Goal: Transaction & Acquisition: Purchase product/service

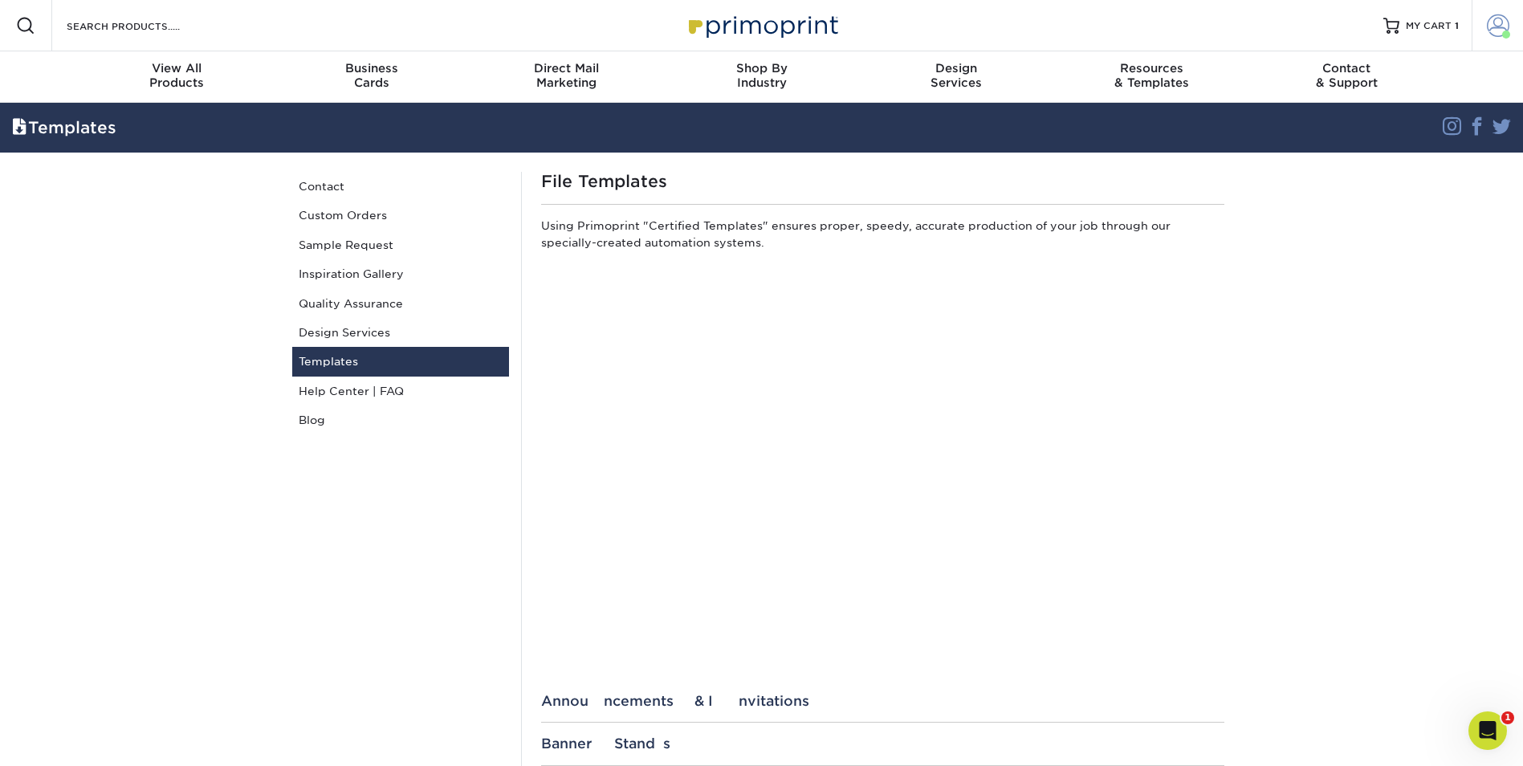
click at [1492, 29] on span at bounding box center [1498, 25] width 22 height 22
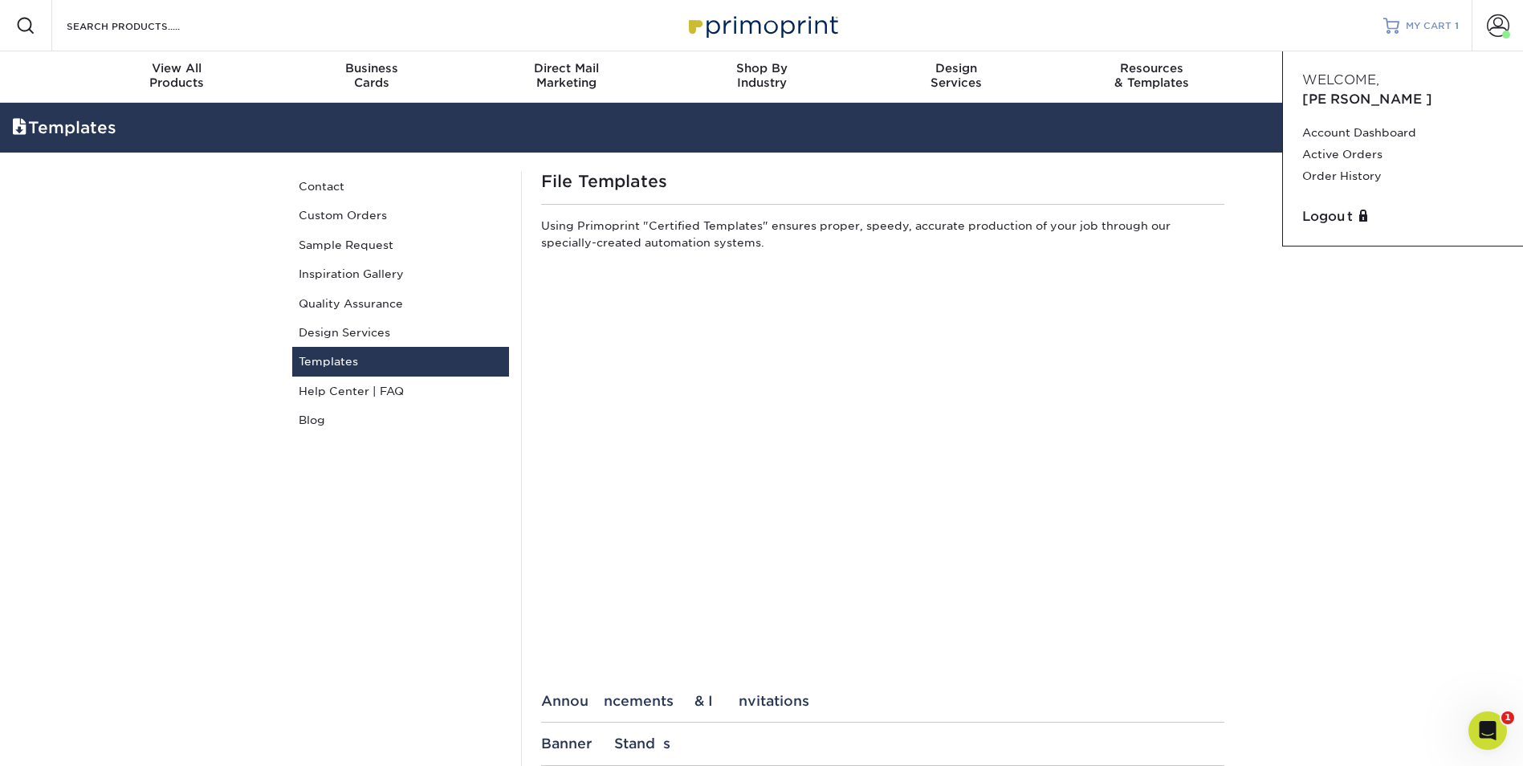
click at [1425, 17] on link "MY CART 1" at bounding box center [1421, 25] width 75 height 51
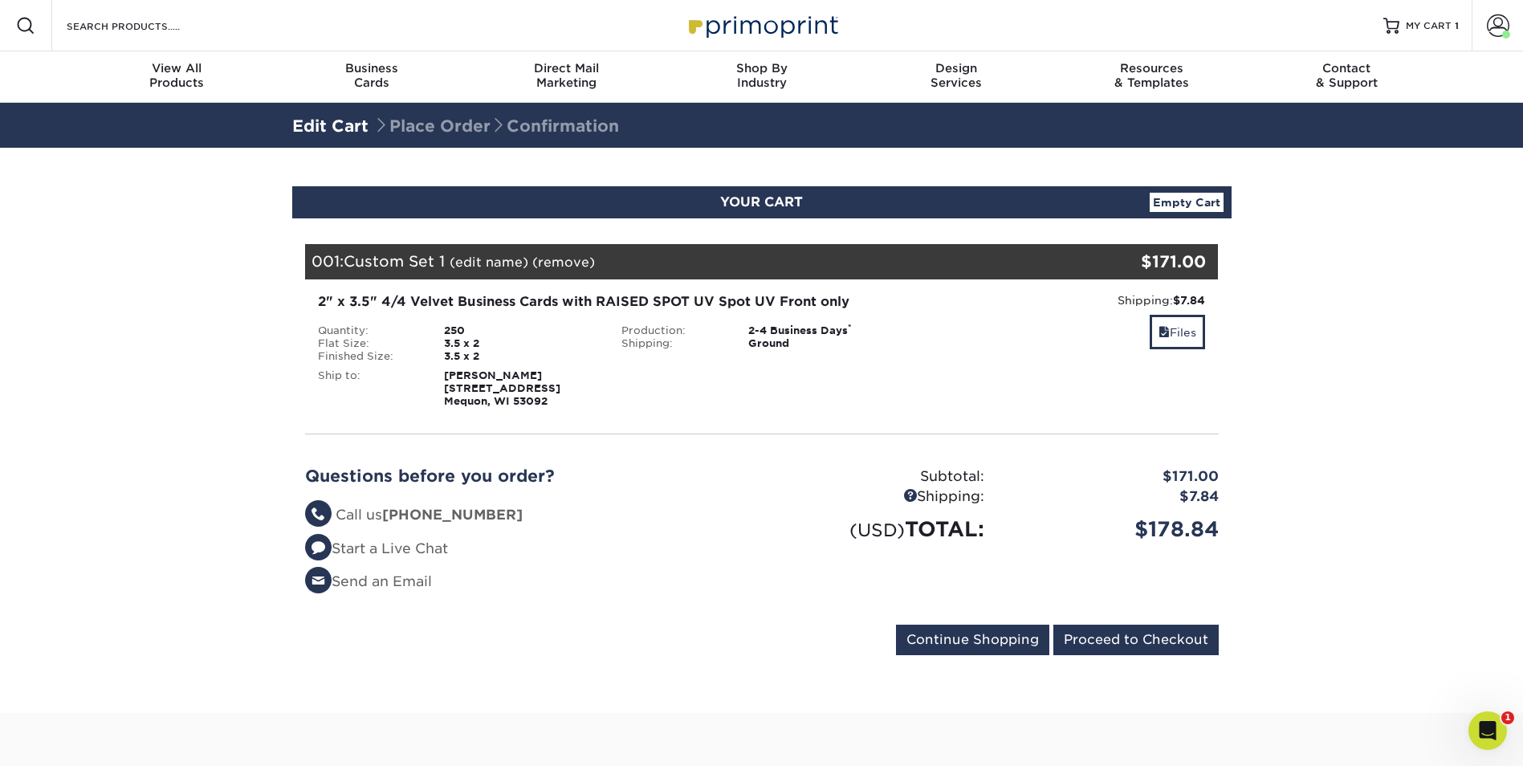
click at [1164, 203] on link "Empty Cart" at bounding box center [1187, 202] width 74 height 19
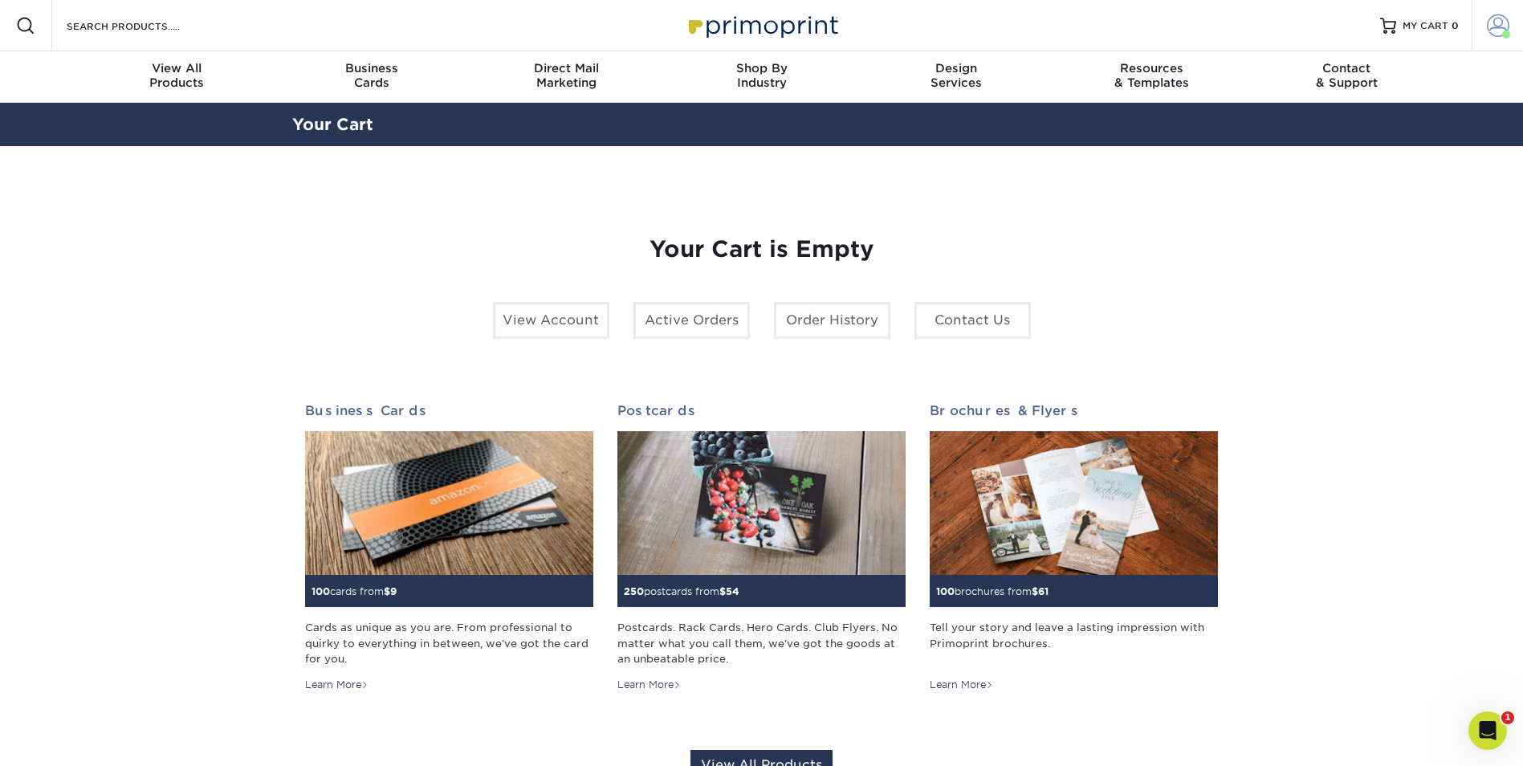
click at [1489, 31] on span at bounding box center [1498, 25] width 22 height 22
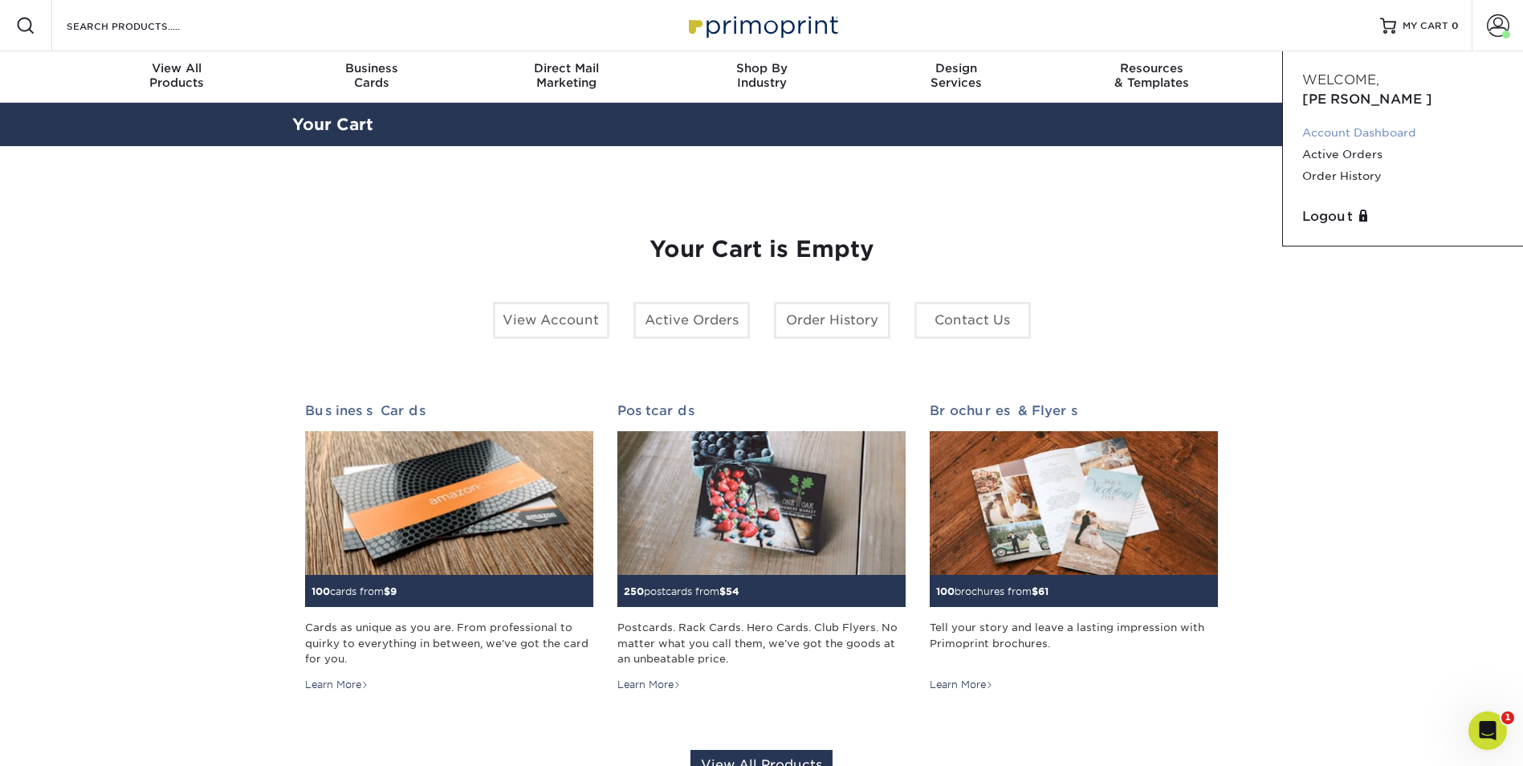
click at [1348, 122] on link "Account Dashboard" at bounding box center [1403, 133] width 202 height 22
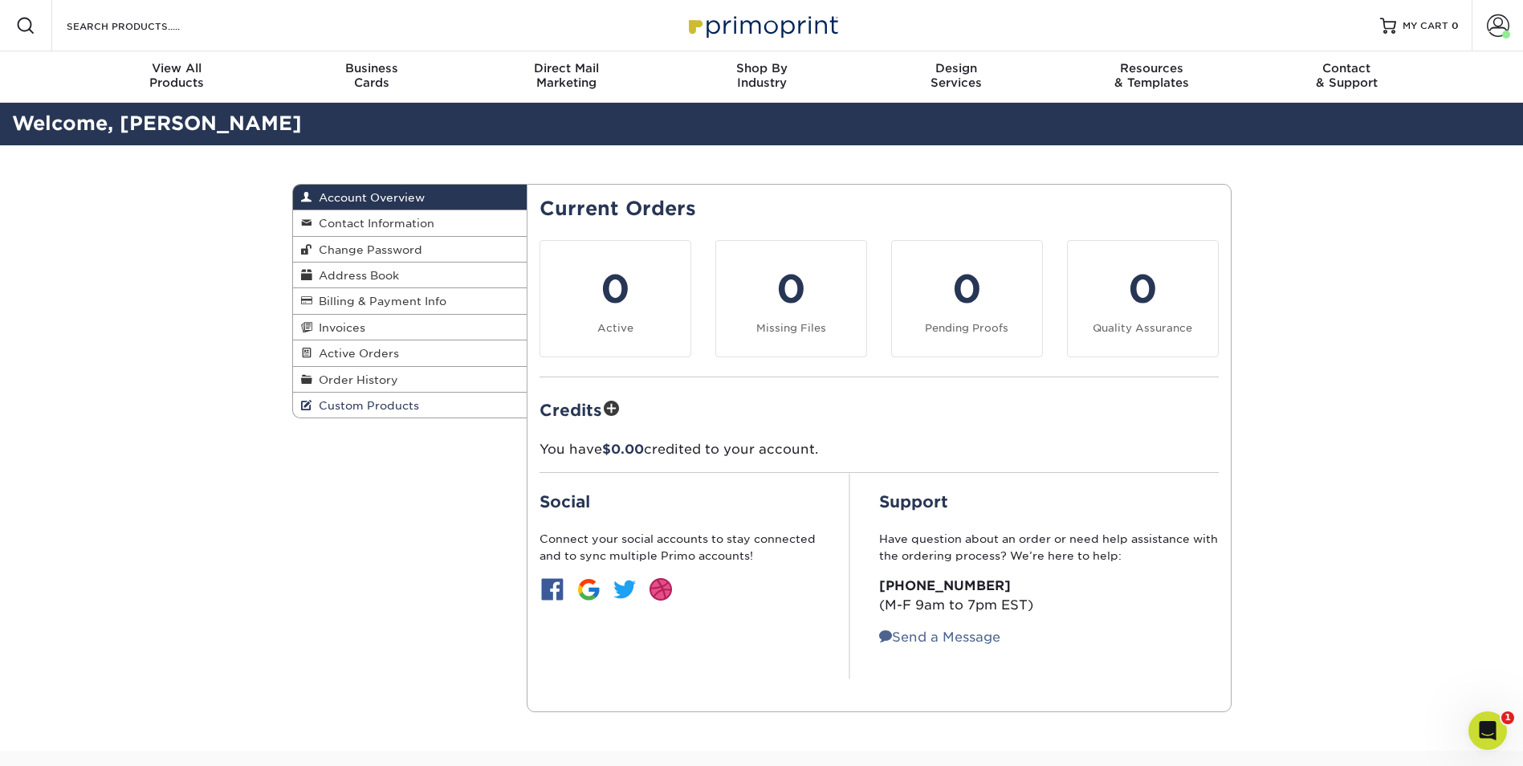
click at [365, 399] on span "Custom Products" at bounding box center [365, 405] width 107 height 13
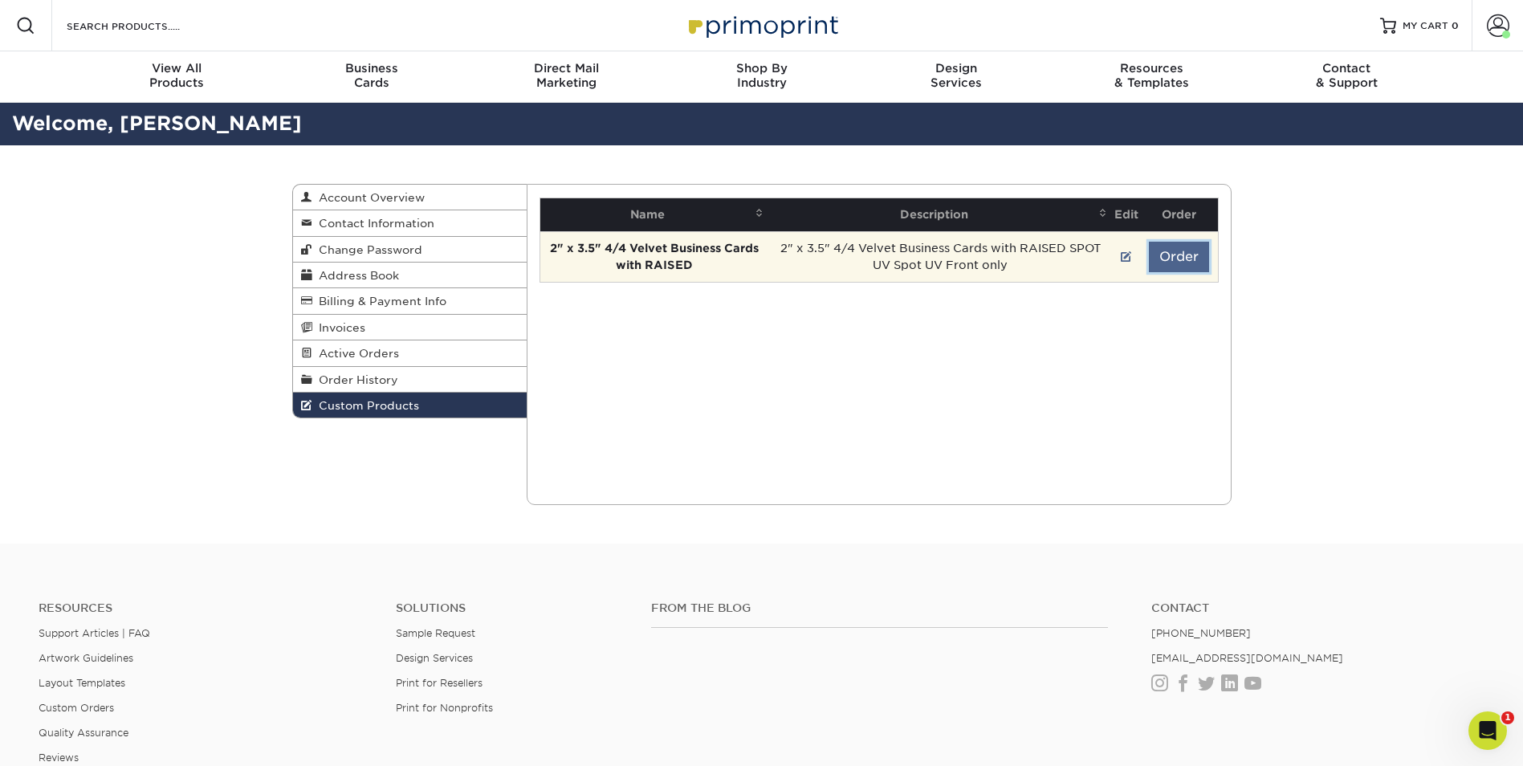
click at [1177, 257] on button "Order" at bounding box center [1179, 257] width 60 height 31
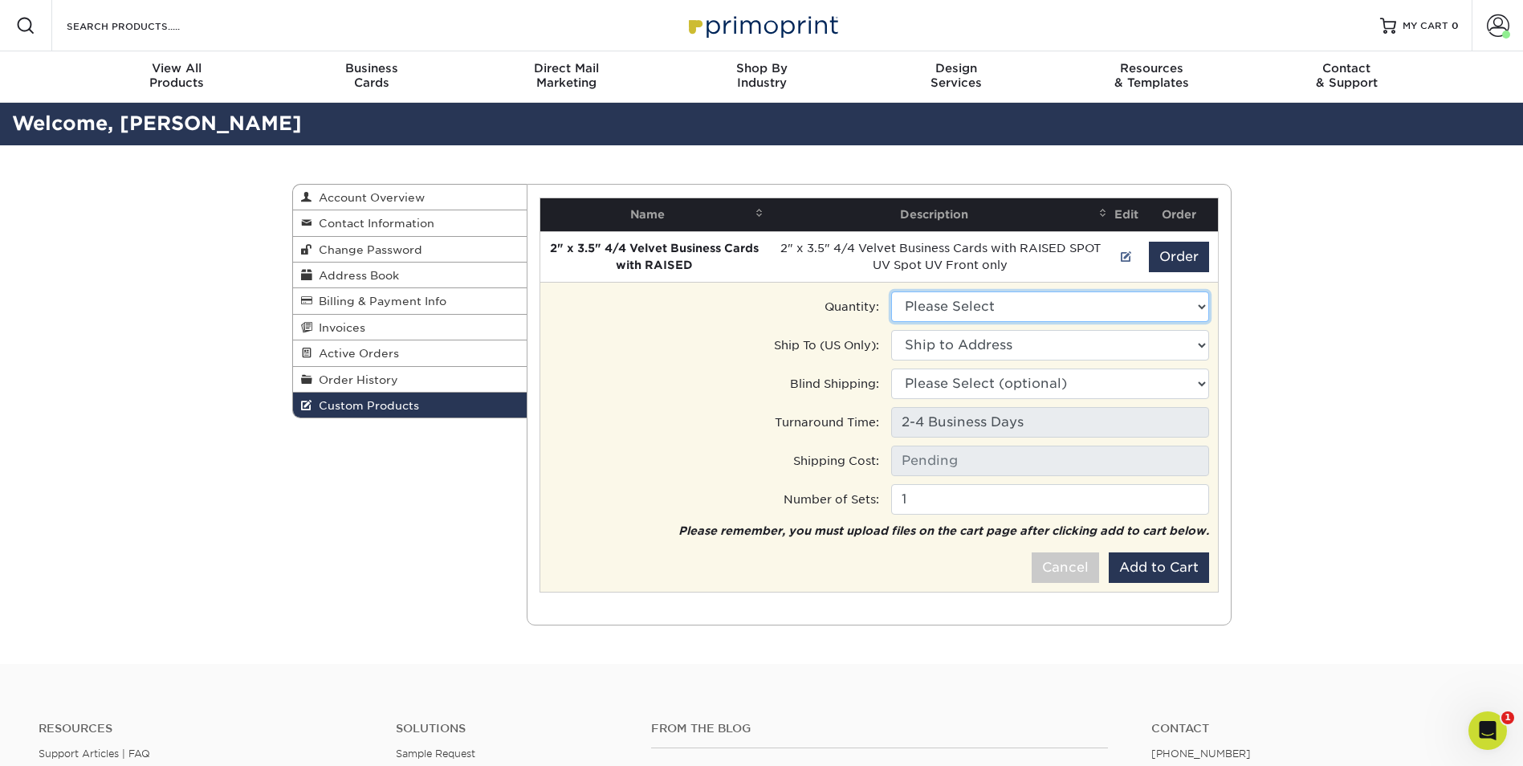
click at [1025, 308] on select "Please Select 250 - $171.00 500 - $215.00" at bounding box center [1050, 306] width 318 height 31
select select "1"
click at [891, 291] on select "Please Select 250 - $171.00 500 - $215.00" at bounding box center [1050, 306] width 318 height 31
type input "Ground: $8.96"
click at [986, 346] on select "Ship to Address 3805 W Marseilles Dr, Mequon, WI 12740 S Elizabeth Dr, Plainfie…" at bounding box center [1050, 345] width 318 height 31
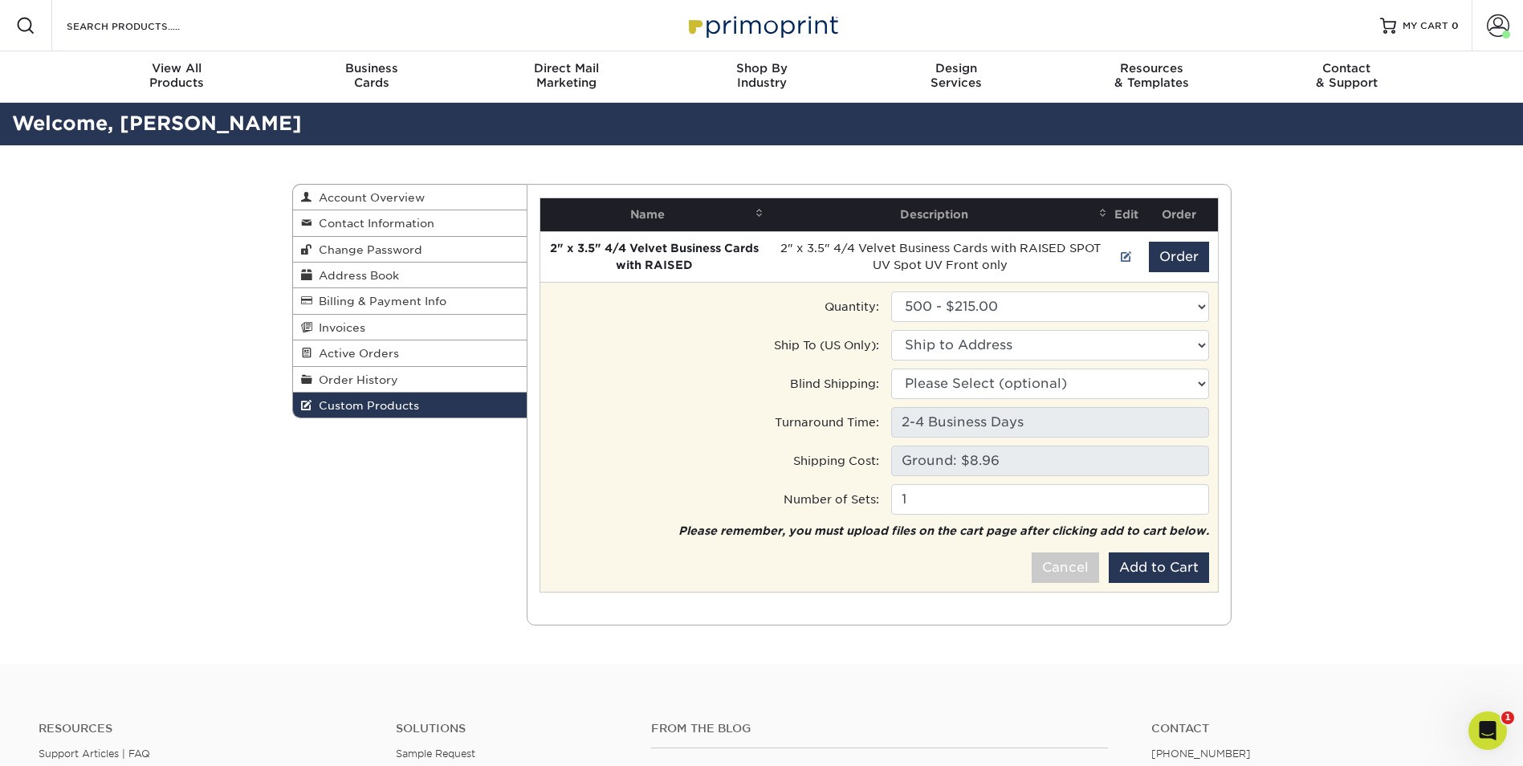
click at [618, 342] on div "Ship To (US Only):" at bounding box center [708, 345] width 342 height 31
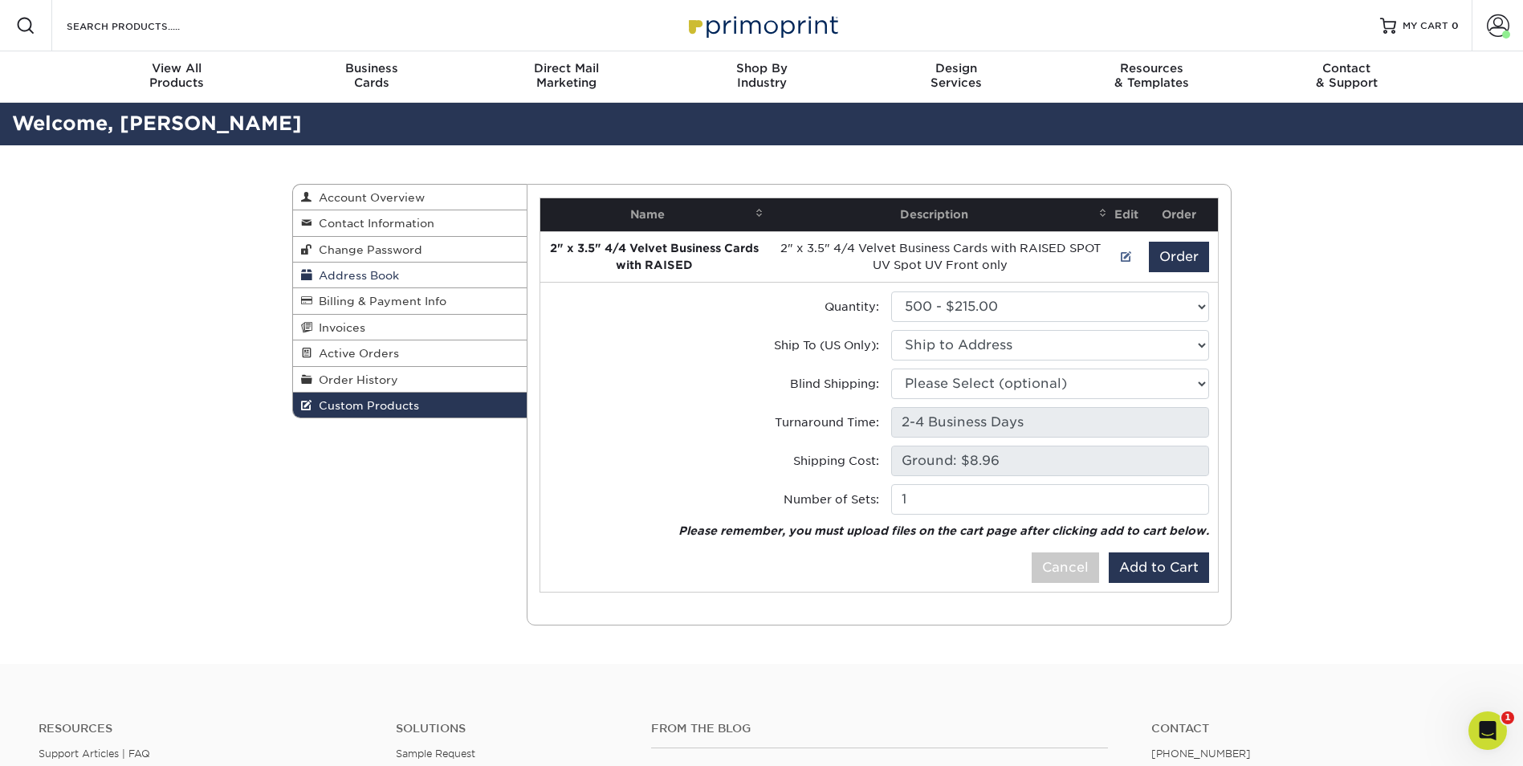
click at [355, 270] on span "Address Book" at bounding box center [355, 275] width 87 height 13
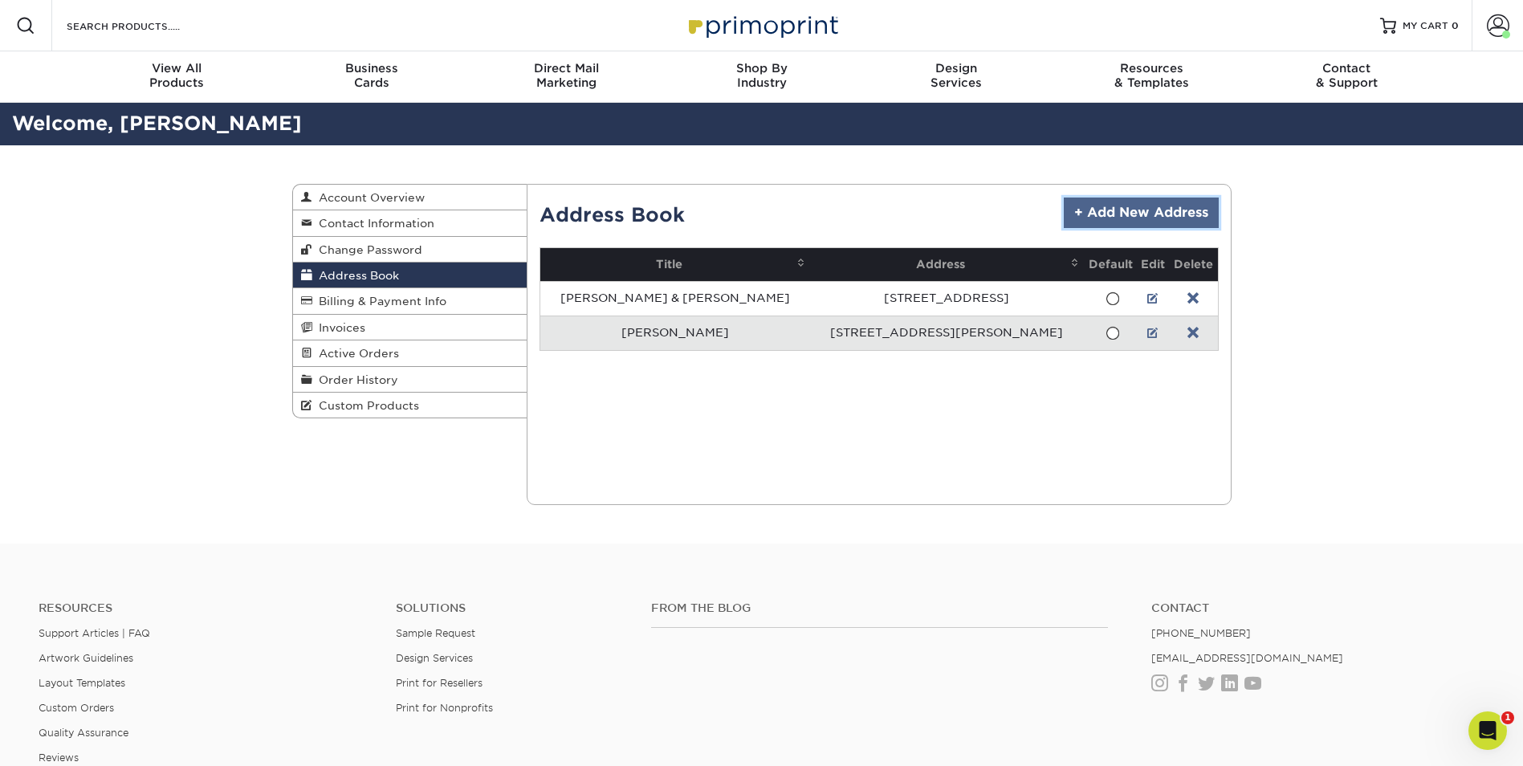
click at [1123, 218] on link "+ Add New Address" at bounding box center [1141, 213] width 155 height 31
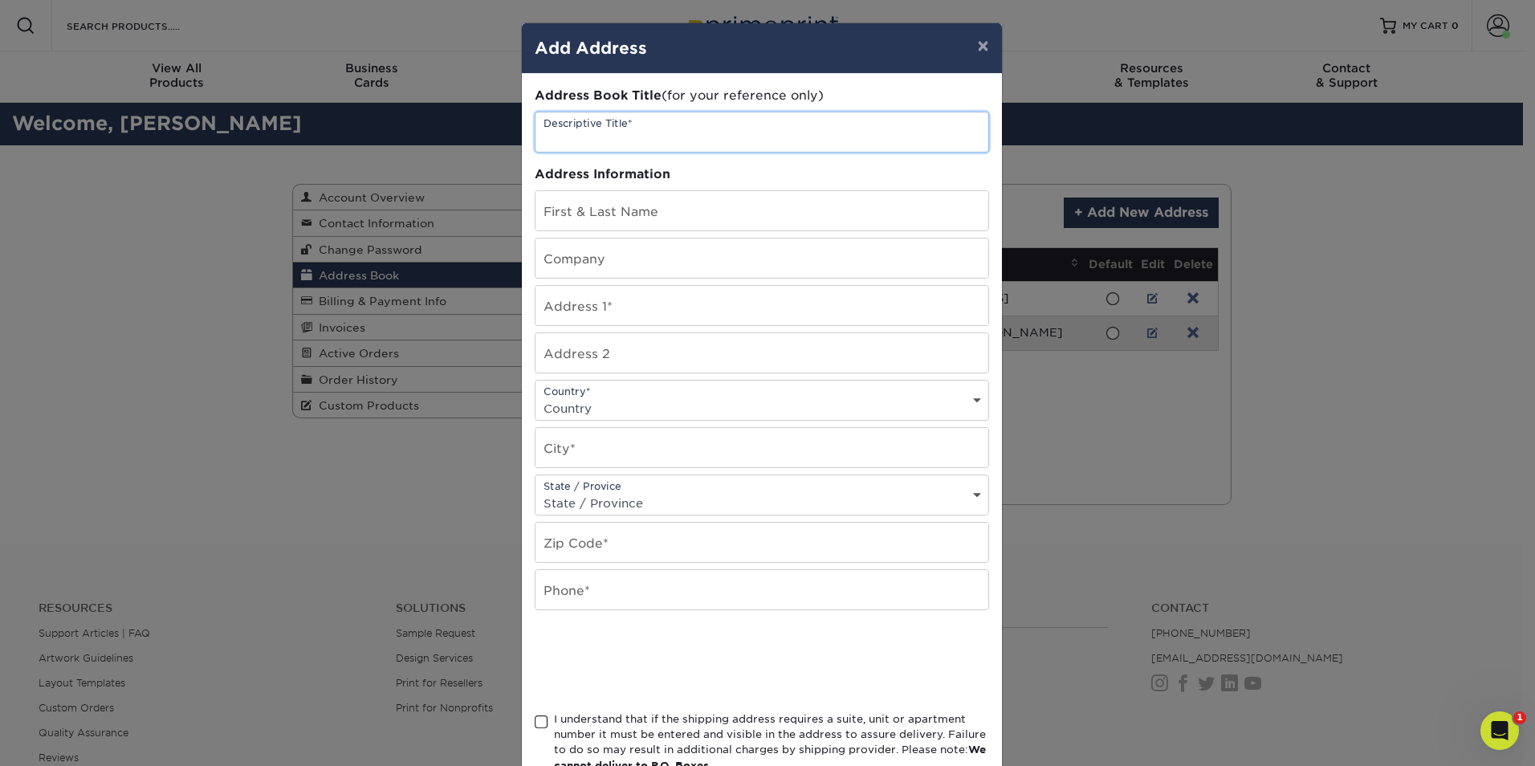
click at [646, 138] on input "text" at bounding box center [762, 131] width 453 height 39
type input "JD [US_STATE]"
type input "[PERSON_NAME]"
type input "3805 W Marseilles Dr."
click at [634, 397] on select "Country United States Canada ----------------------------- Afghanistan Albania …" at bounding box center [762, 408] width 453 height 23
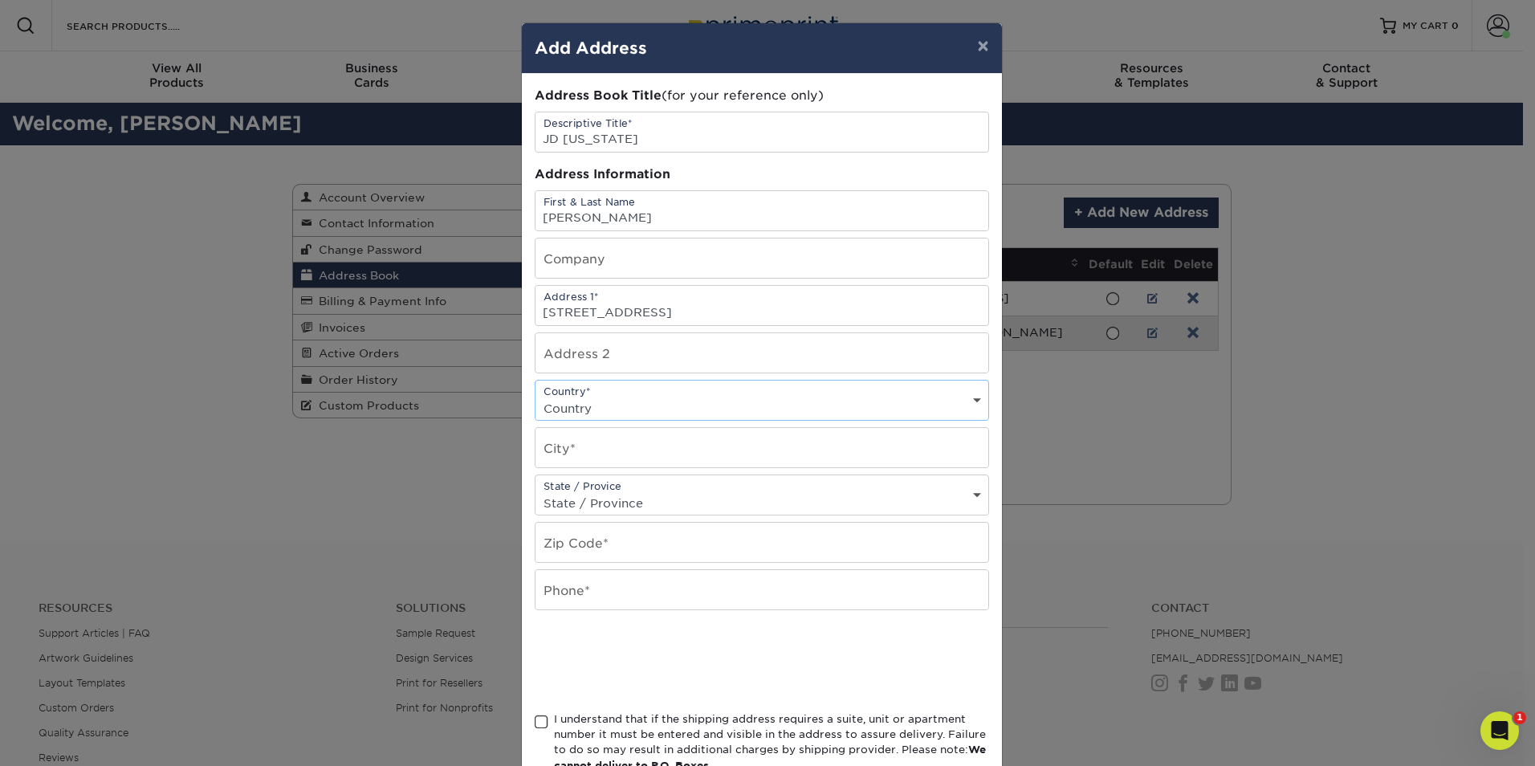
select select "US"
click at [536, 397] on select "Country United States Canada ----------------------------- Afghanistan Albania …" at bounding box center [762, 408] width 453 height 23
click at [642, 450] on input "text" at bounding box center [762, 447] width 453 height 39
type input "Mequon"
click at [634, 496] on select "State / Province Alabama Alaska Arizona Arkansas California Colorado Connecticu…" at bounding box center [762, 502] width 453 height 23
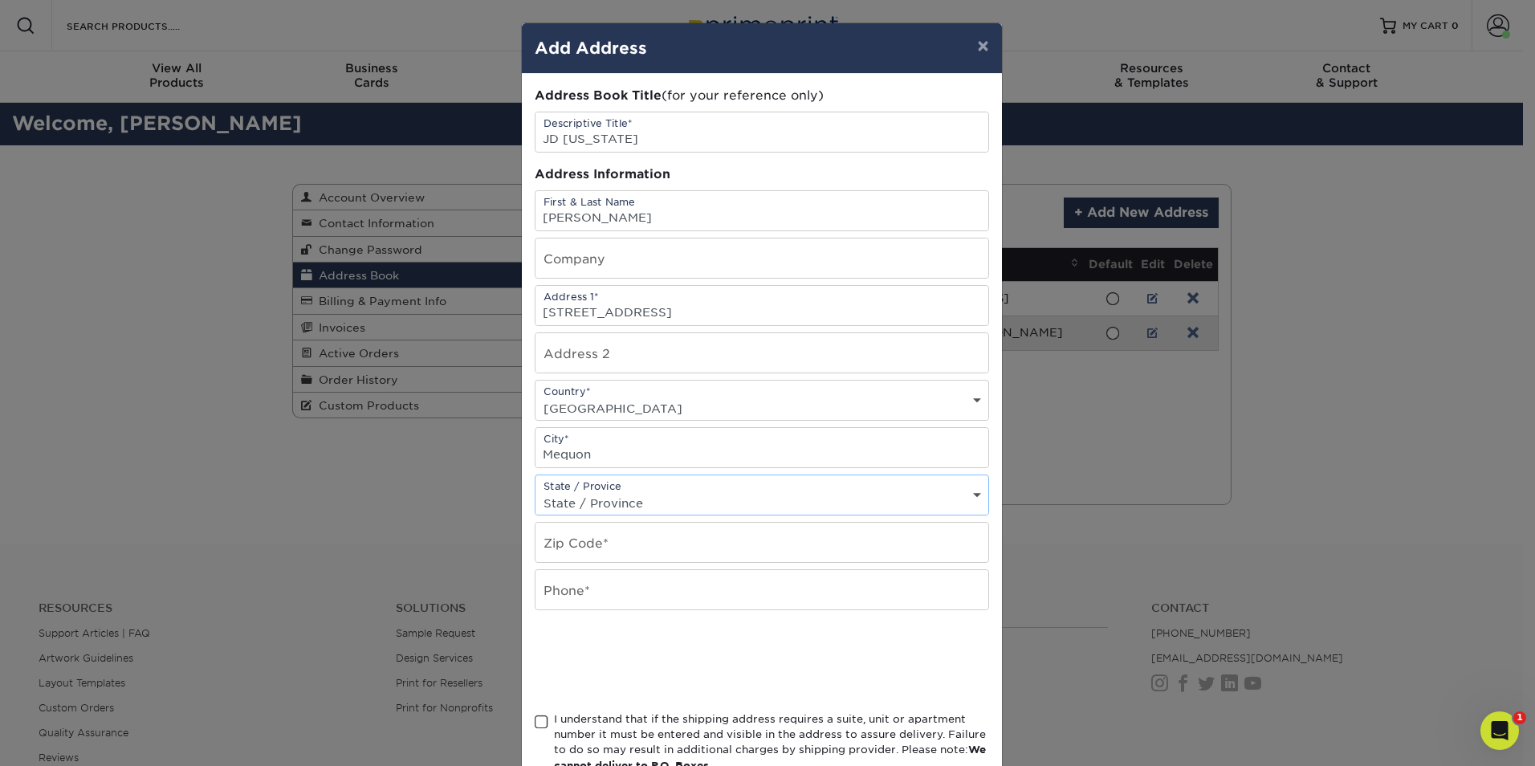
select select "WI"
click at [536, 491] on select "State / Province Alabama Alaska Arizona Arkansas California Colorado Connecticu…" at bounding box center [762, 502] width 453 height 23
click at [609, 544] on input "text" at bounding box center [762, 542] width 453 height 39
type input "53092"
click at [635, 605] on input "text" at bounding box center [762, 589] width 453 height 39
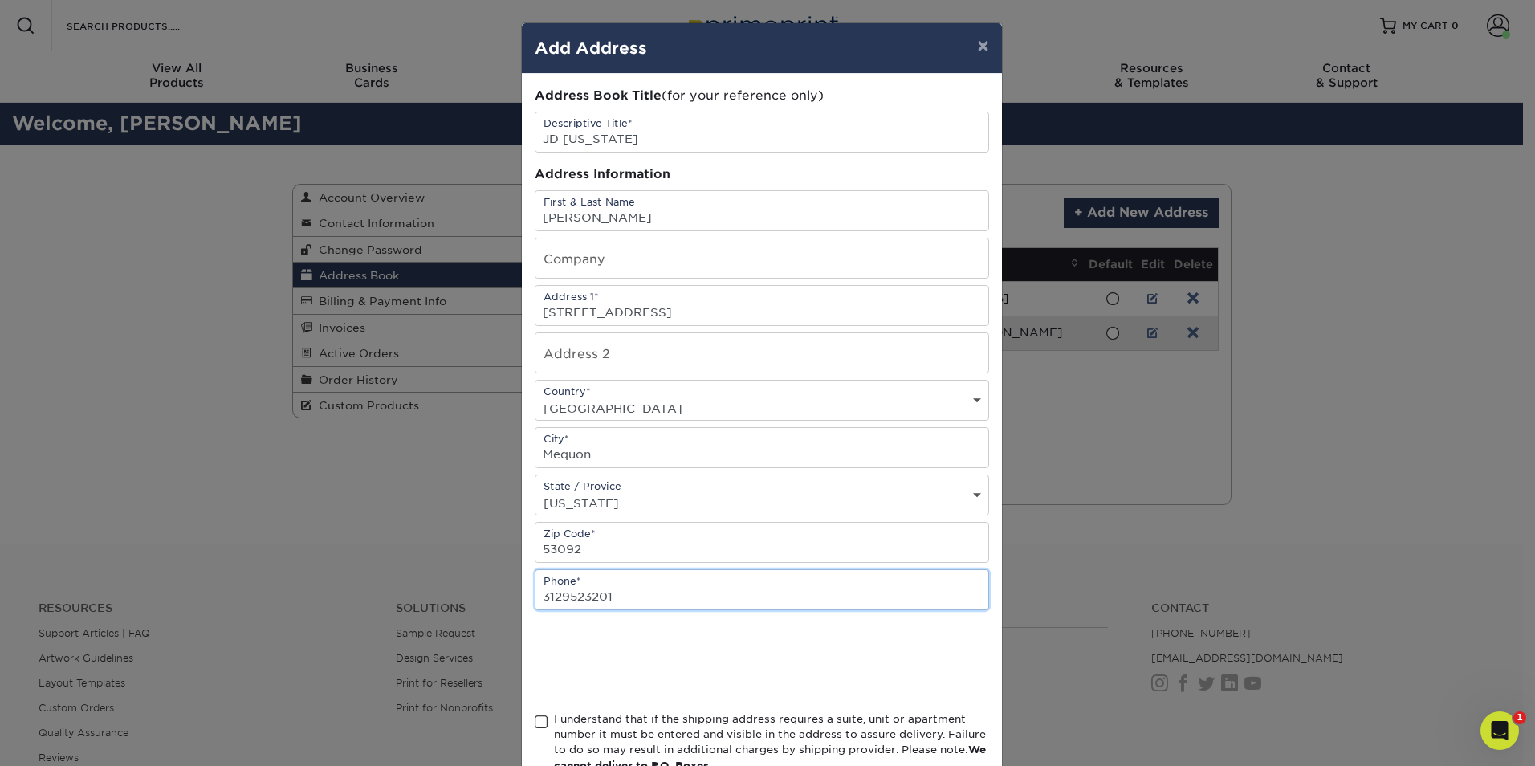
type input "3129523201"
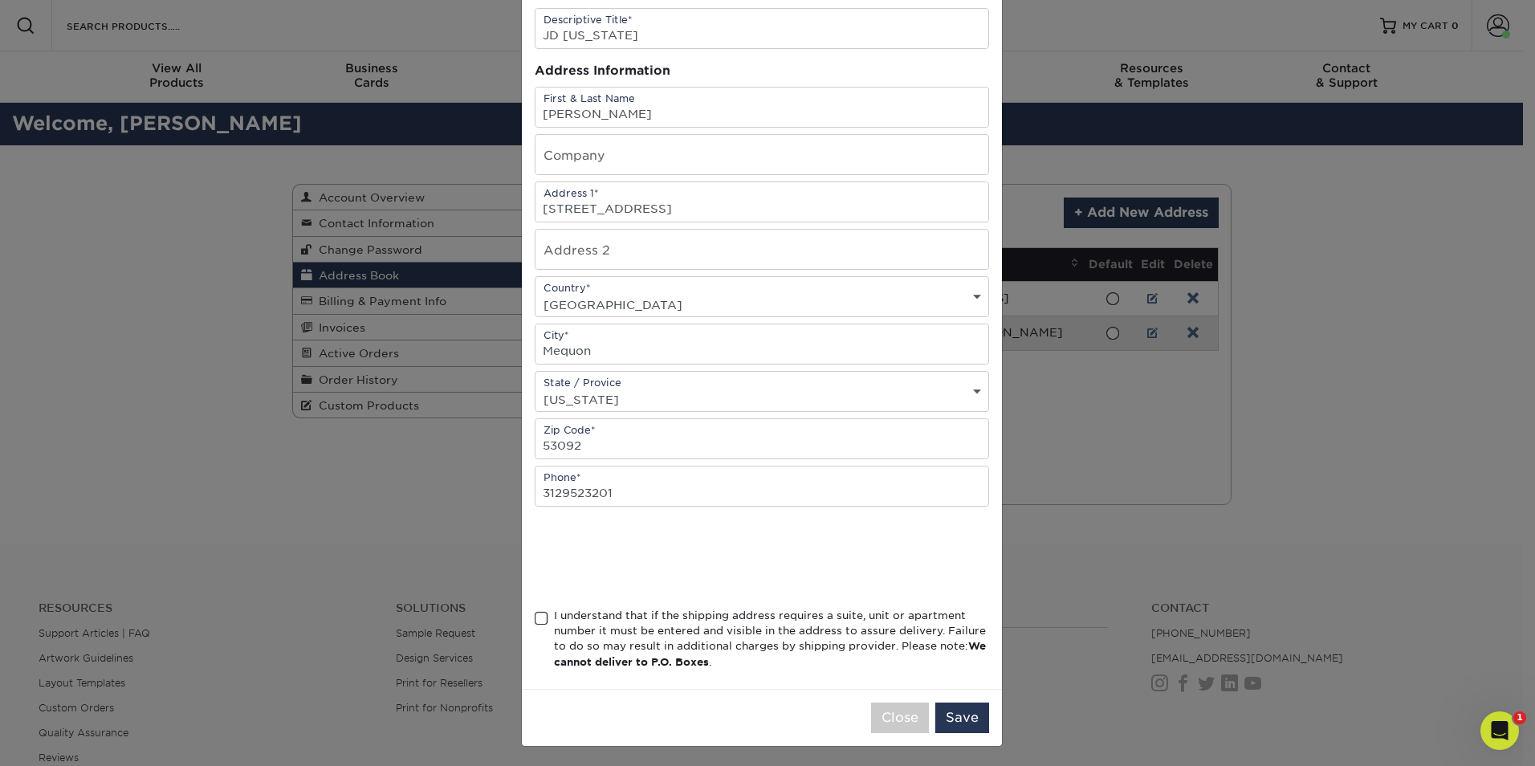
scroll to position [107, 0]
click at [536, 611] on span at bounding box center [542, 615] width 14 height 15
click at [0, 0] on input "I understand that if the shipping address requires a suite, unit or apartment n…" at bounding box center [0, 0] width 0 height 0
click at [959, 714] on button "Save" at bounding box center [963, 714] width 54 height 31
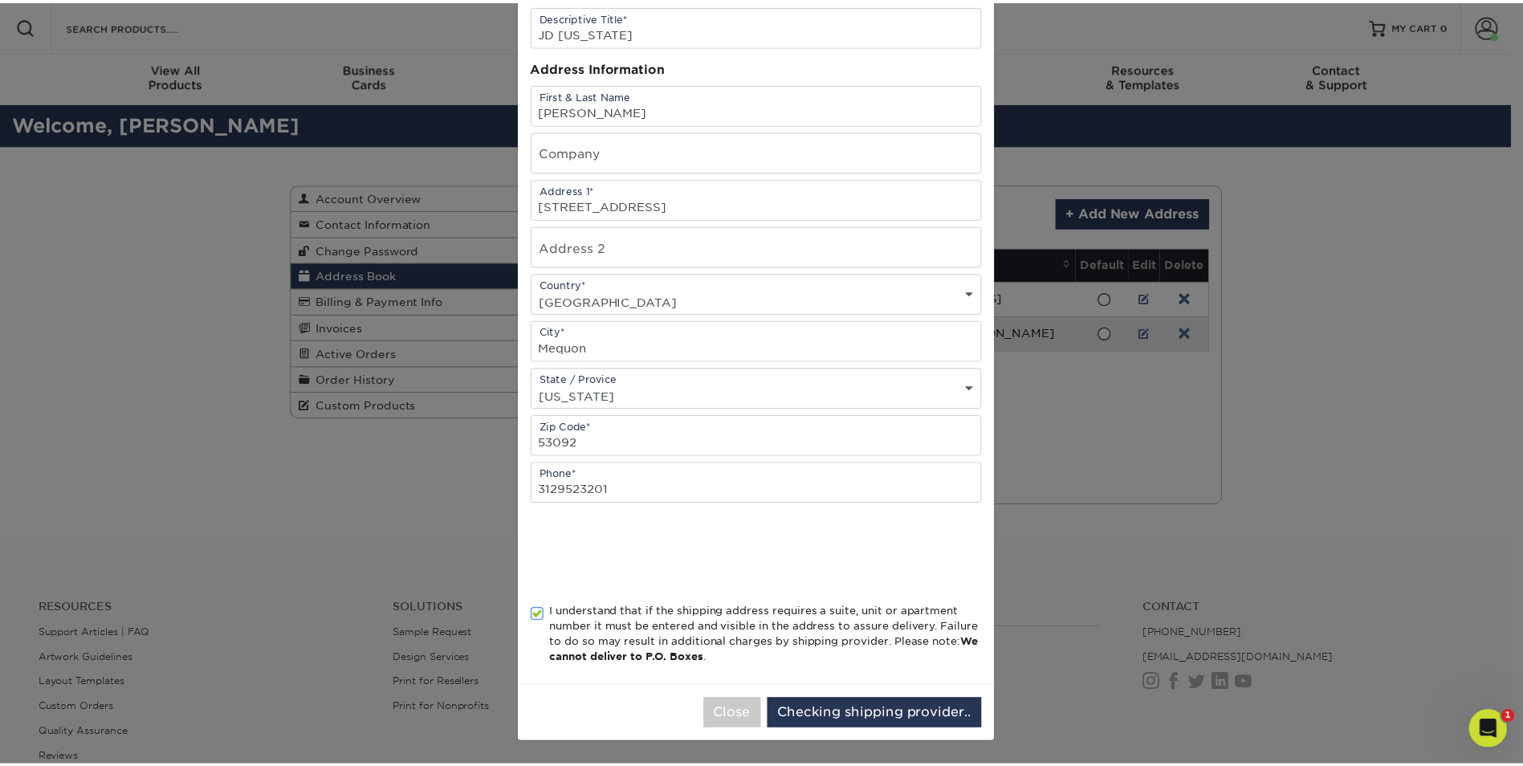
scroll to position [0, 0]
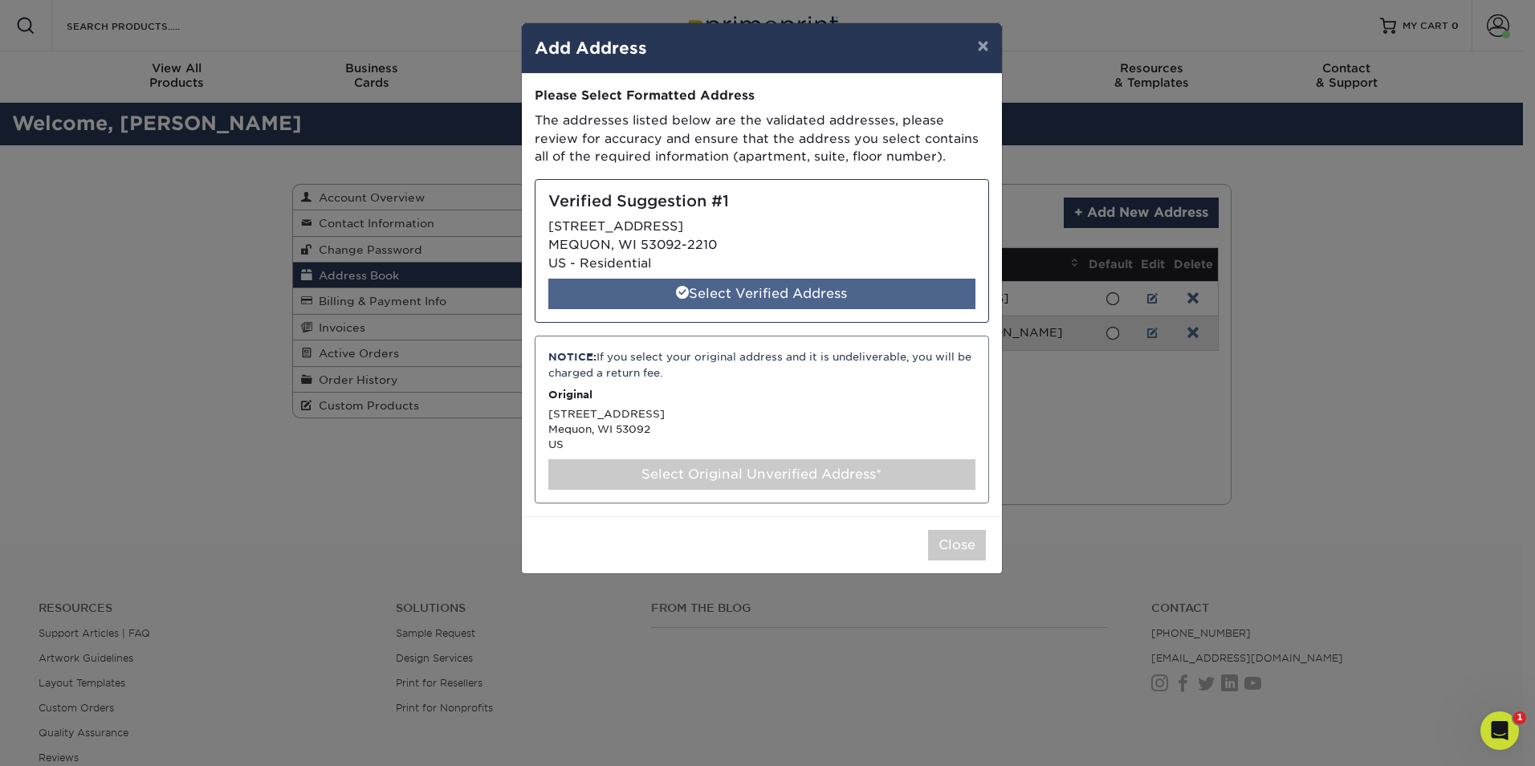
click at [688, 290] on div "Select Verified Address" at bounding box center [761, 294] width 427 height 31
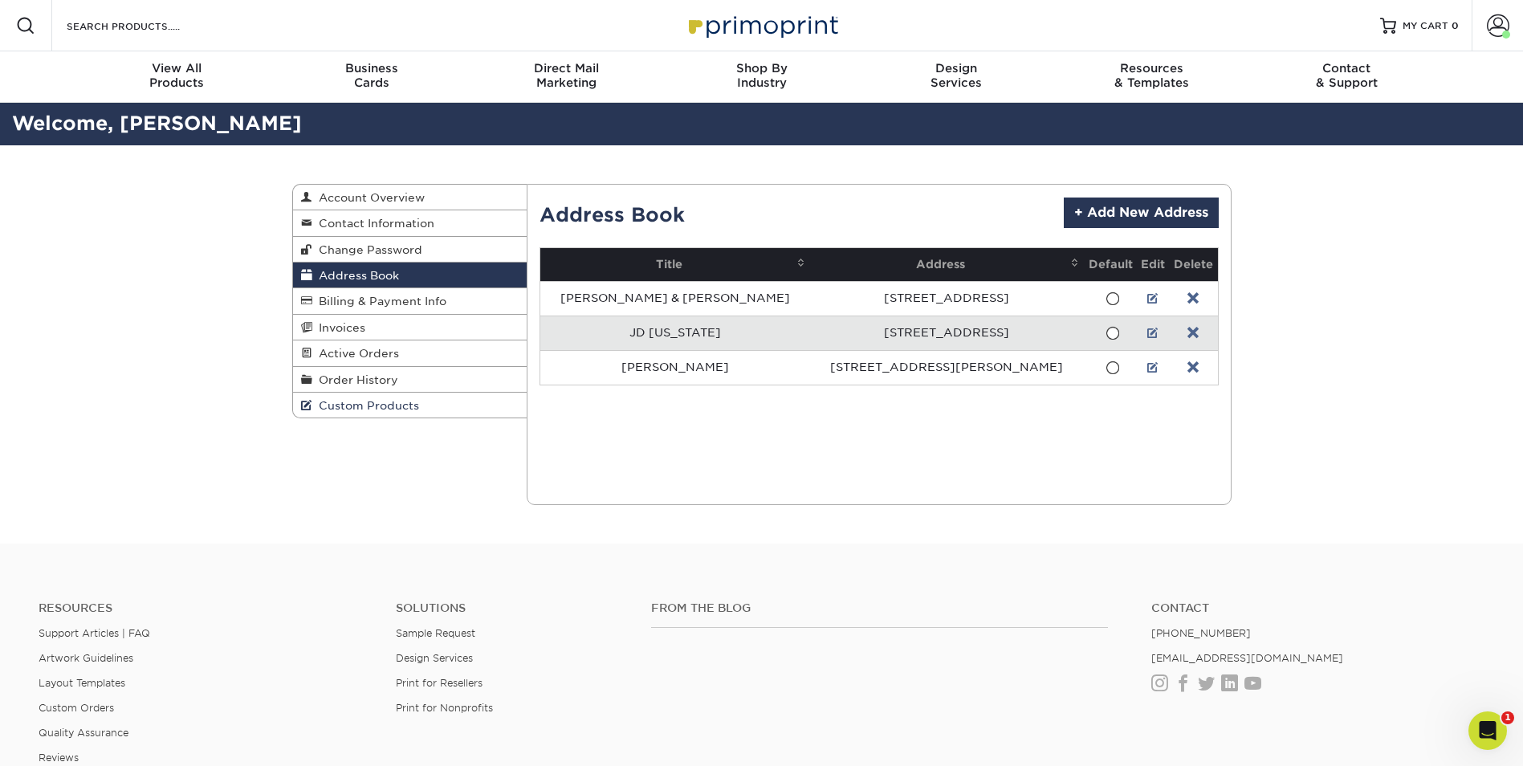
click at [340, 407] on span "Custom Products" at bounding box center [365, 405] width 107 height 13
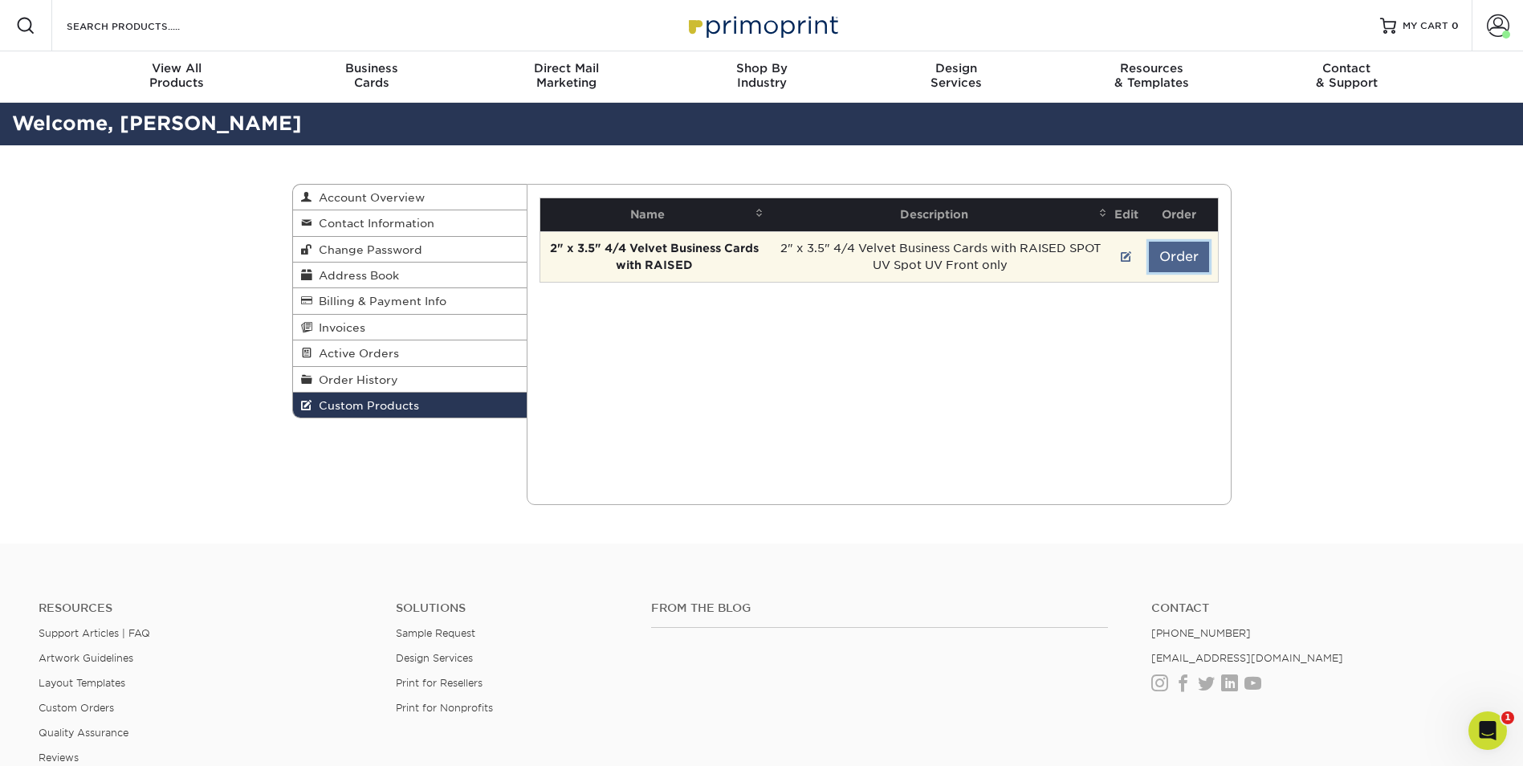
click at [1172, 255] on button "Order" at bounding box center [1179, 257] width 60 height 31
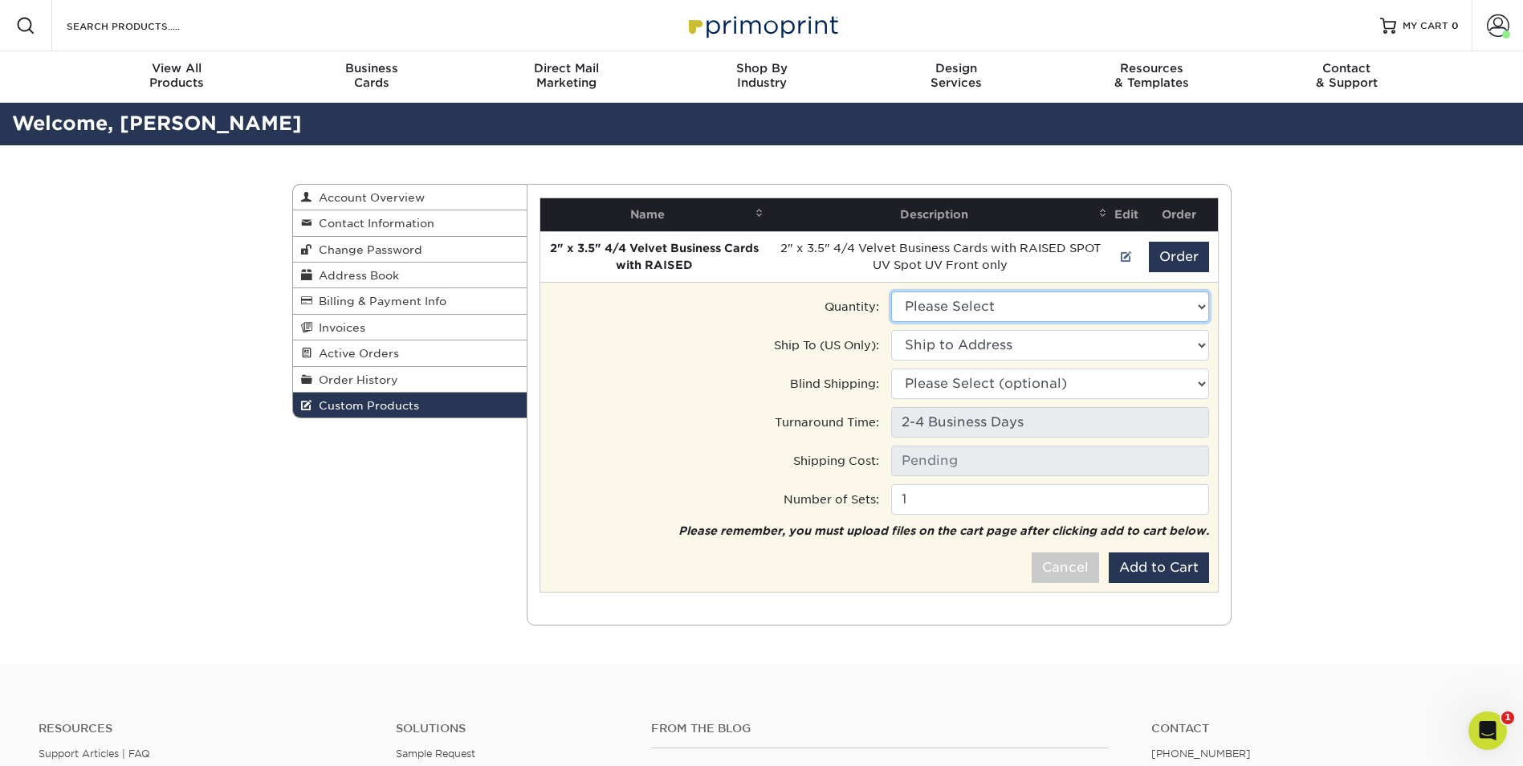
click at [1020, 308] on select "Please Select 250 - $171.00 500 - $215.00" at bounding box center [1050, 306] width 318 height 31
select select "1"
click at [891, 291] on select "Please Select 250 - $171.00 500 - $215.00" at bounding box center [1050, 306] width 318 height 31
type input "Ground: $8.96"
click at [974, 349] on select "Ship to Address [STREET_ADDRESS][GEOGRAPHIC_DATA][STREET_ADDRESS][PERSON_NAME][…" at bounding box center [1050, 345] width 318 height 31
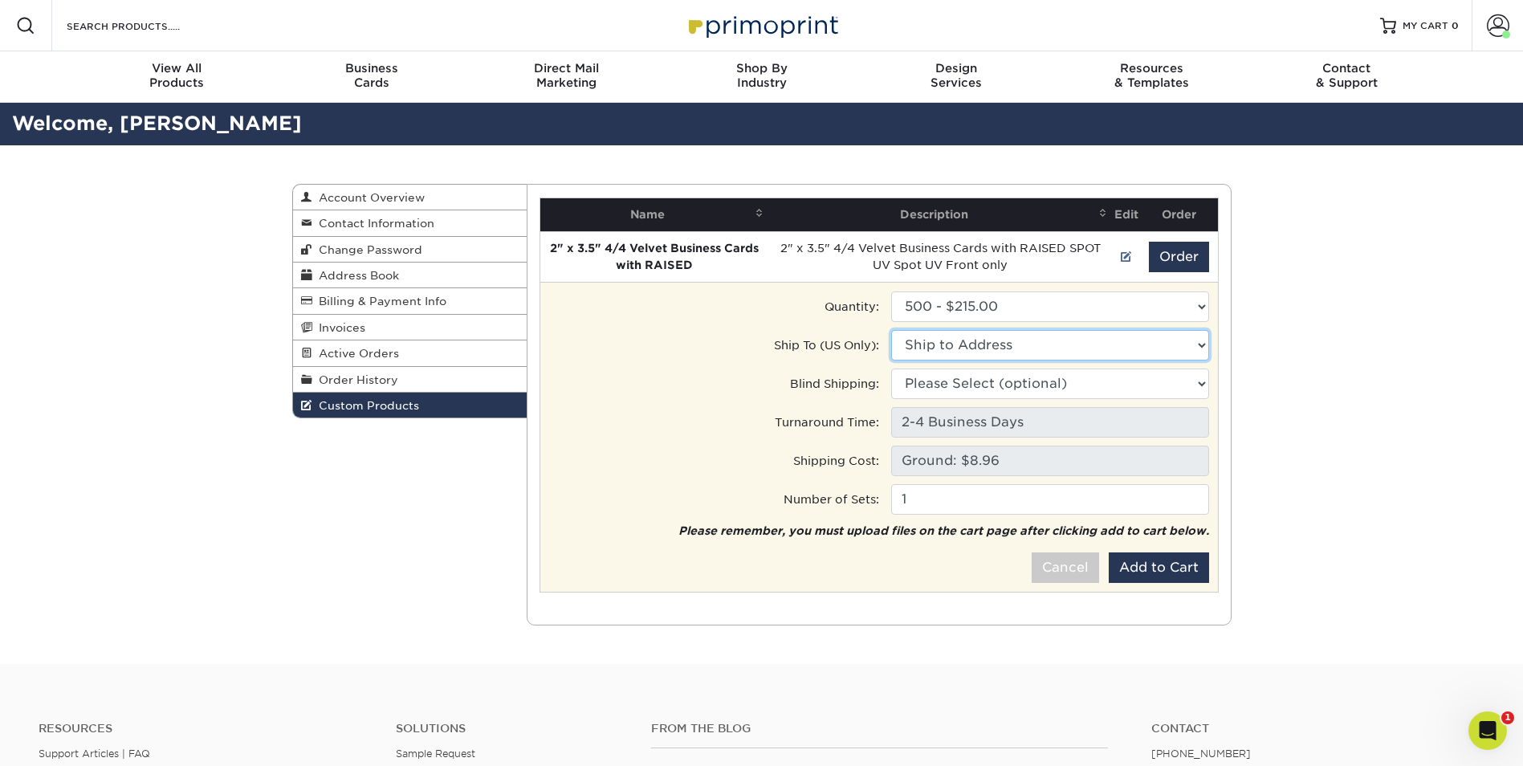
select select "286725"
click at [891, 330] on select "Ship to Address [PERSON_NAME] & [PERSON_NAME] • [STREET_ADDRESS][US_STATE] • [S…" at bounding box center [1050, 345] width 318 height 31
click at [966, 381] on select "Please Select (optional) [STREET_ADDRESS] [STREET_ADDRESS][PERSON_NAME]" at bounding box center [1050, 384] width 318 height 31
click at [966, 382] on select "Please Select (optional) [PERSON_NAME] & [PERSON_NAME] • [STREET_ADDRESS][US_ST…" at bounding box center [1050, 384] width 318 height 31
click at [1143, 568] on button "Add to Cart" at bounding box center [1159, 567] width 100 height 31
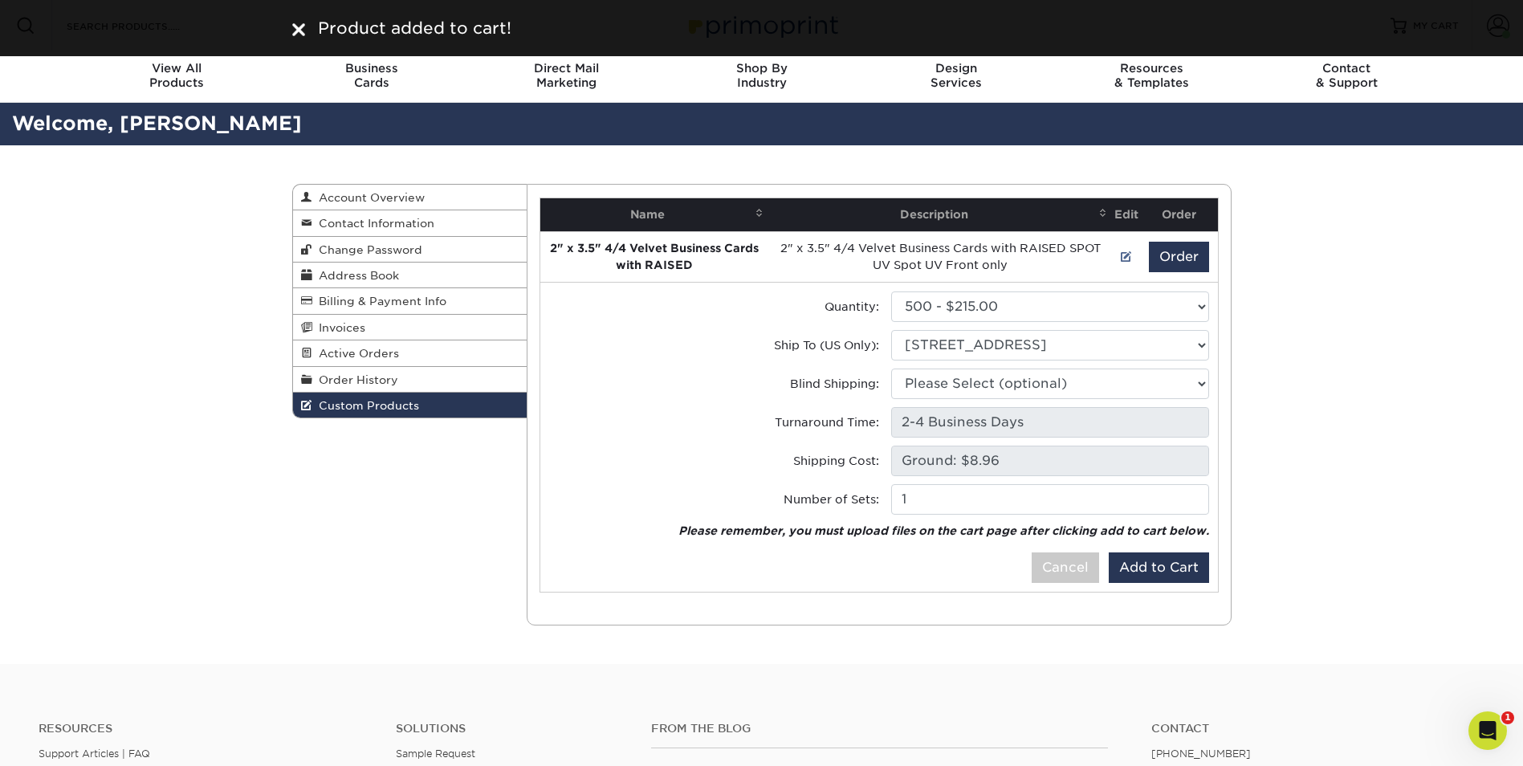
click at [304, 31] on img at bounding box center [298, 29] width 13 height 13
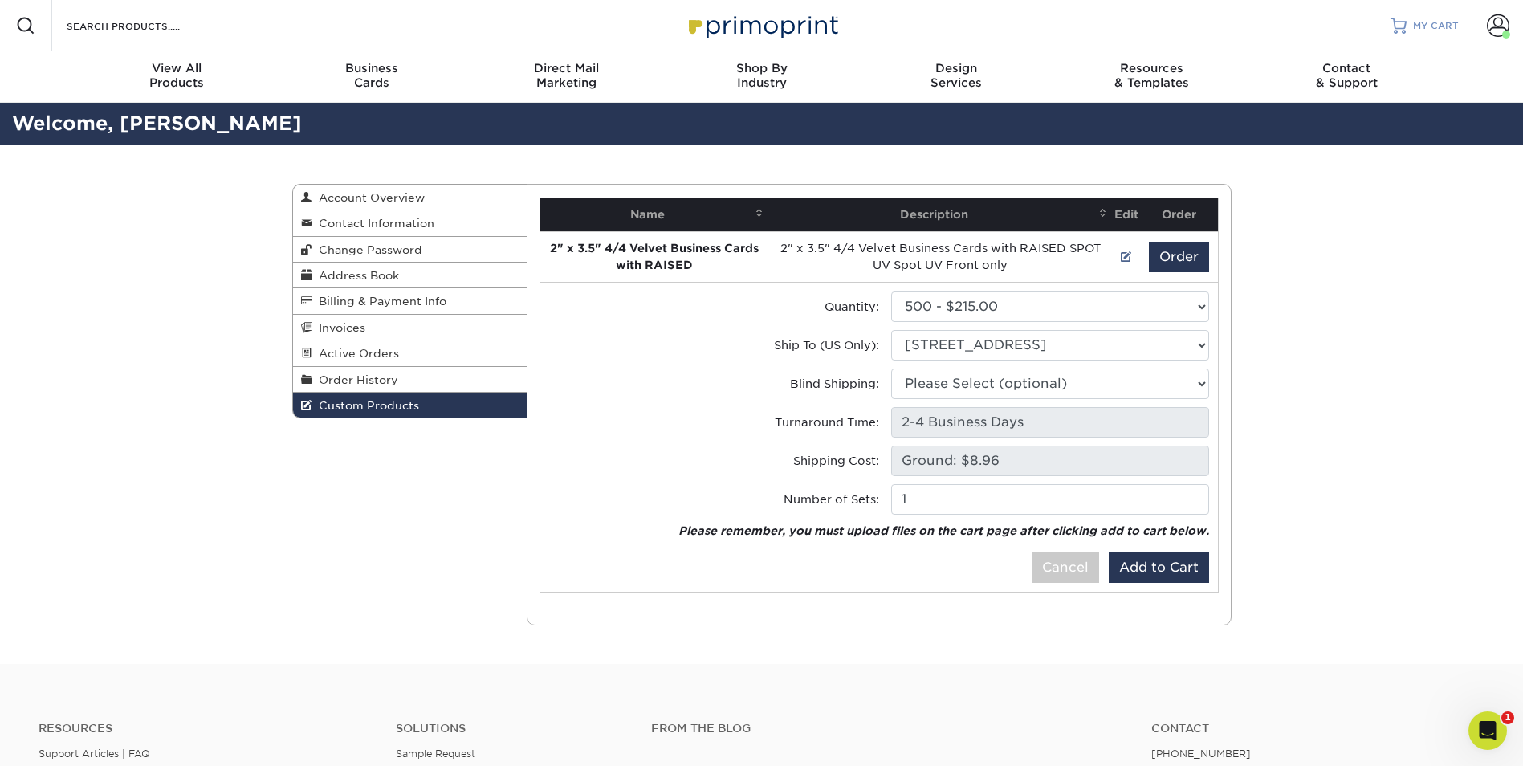
click at [1442, 24] on span "MY CART" at bounding box center [1436, 26] width 46 height 14
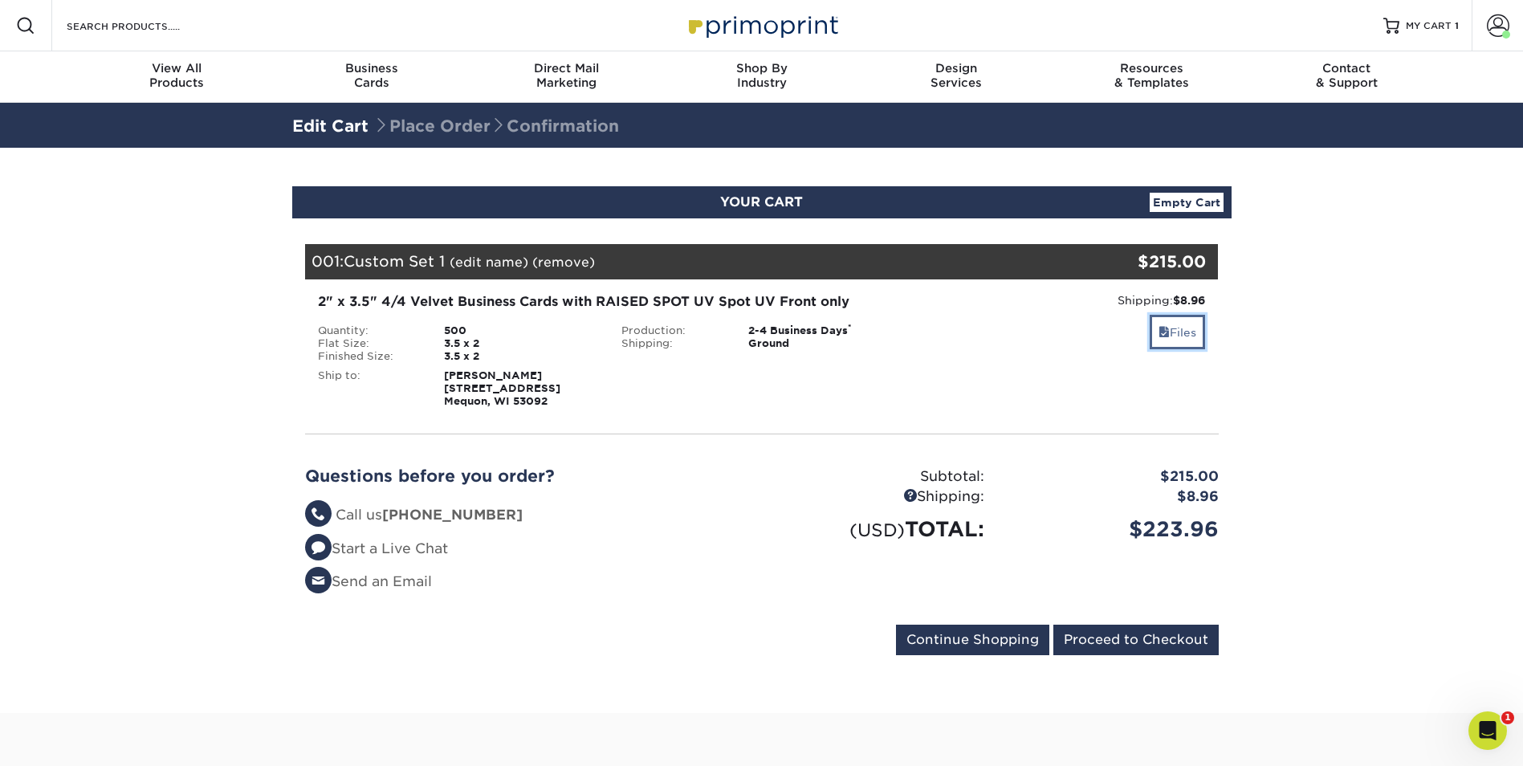
click at [1180, 340] on link "Files" at bounding box center [1177, 332] width 55 height 35
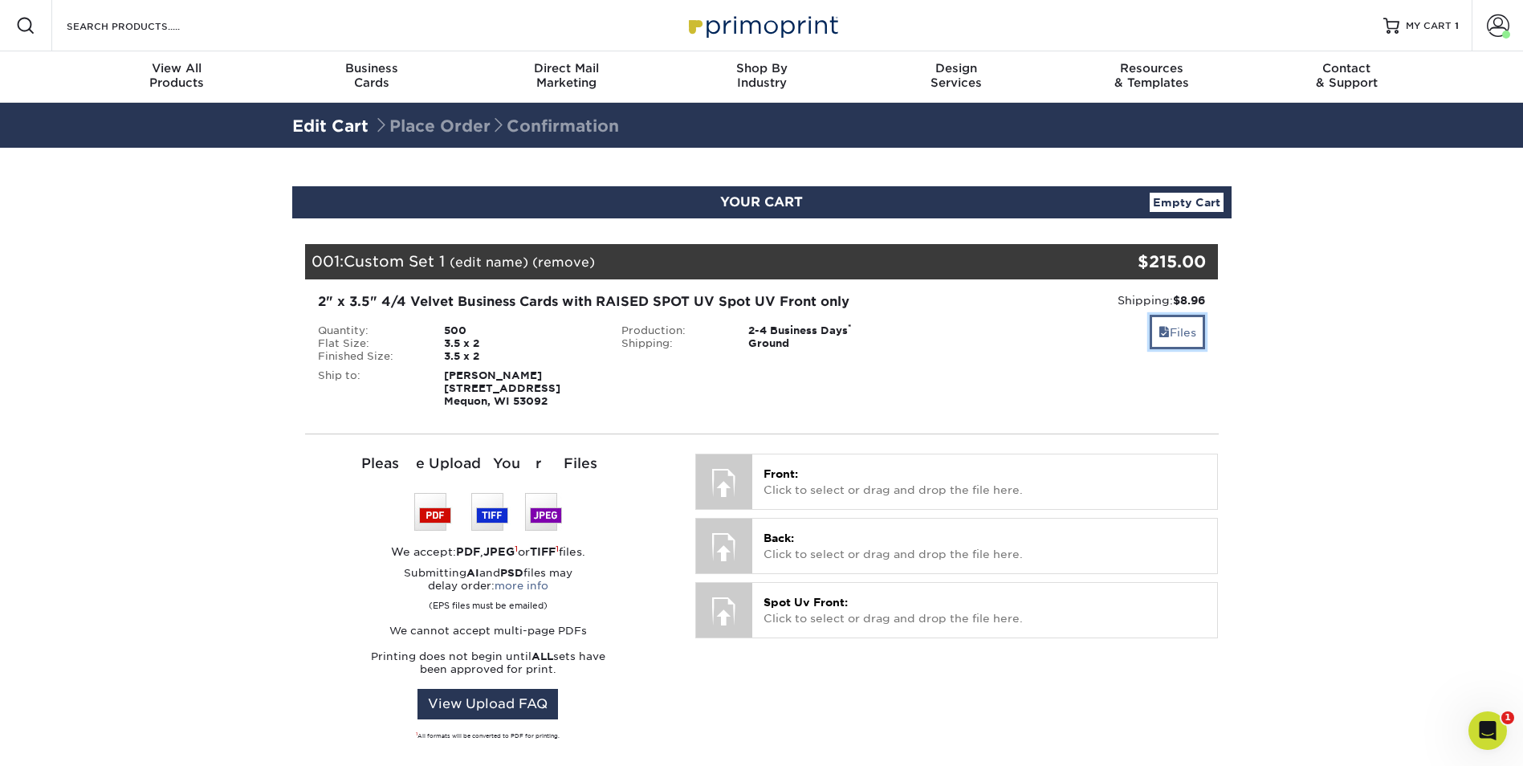
click at [1180, 340] on link "Files" at bounding box center [1177, 332] width 55 height 35
